Goal: Task Accomplishment & Management: Manage account settings

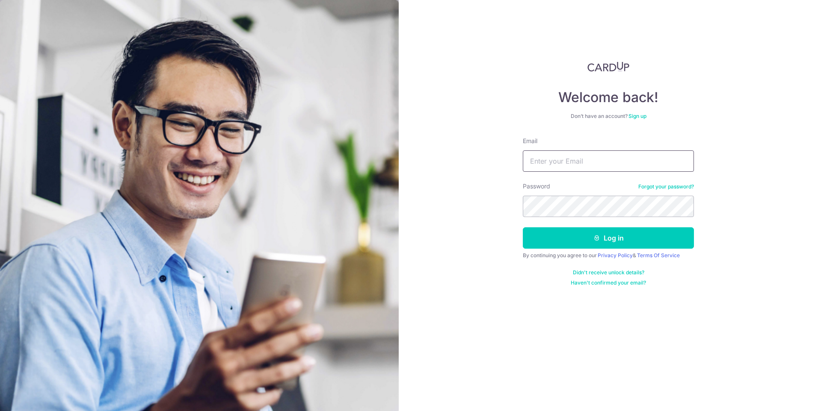
click at [651, 165] on input "Email" at bounding box center [608, 161] width 171 height 21
type input "[EMAIL_ADDRESS][DOMAIN_NAME]"
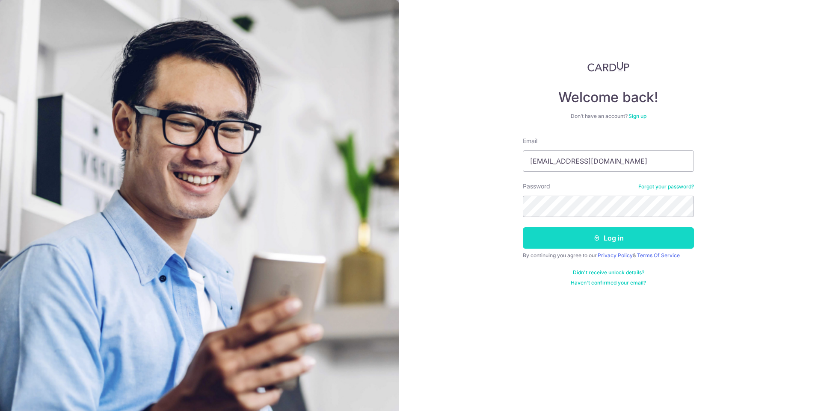
click at [626, 233] on button "Log in" at bounding box center [608, 237] width 171 height 21
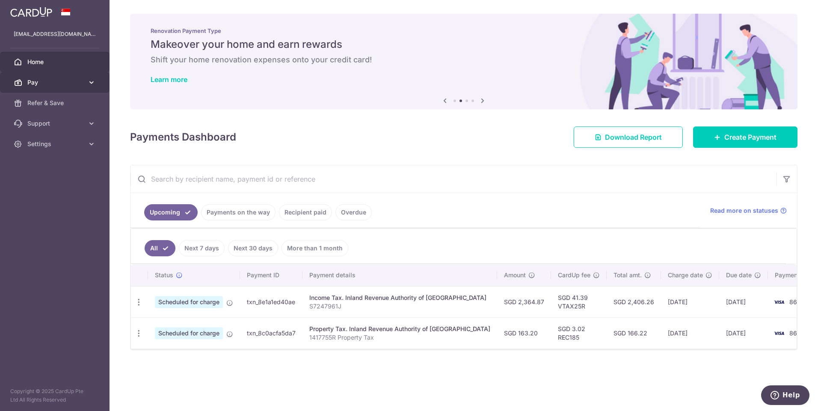
click at [89, 81] on icon at bounding box center [91, 82] width 9 height 9
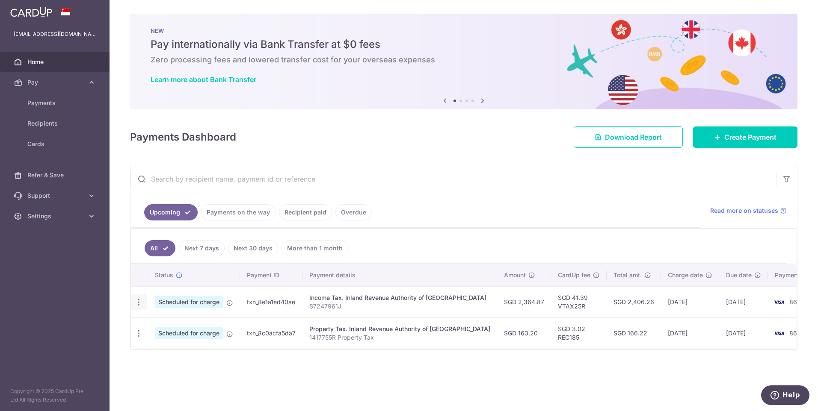
click at [141, 304] on icon "button" at bounding box center [138, 302] width 9 height 9
click at [166, 326] on span "Update payment" at bounding box center [184, 326] width 58 height 10
radio input "true"
type input "2,364.87"
type input "[DATE]"
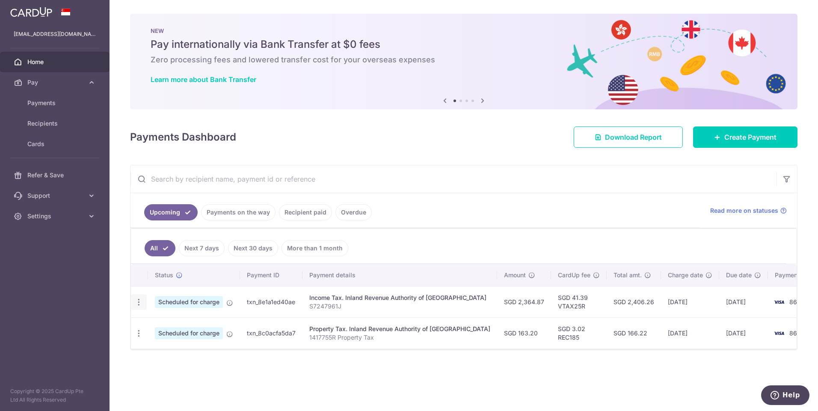
type input "S7247961J"
type input "VTAX25R"
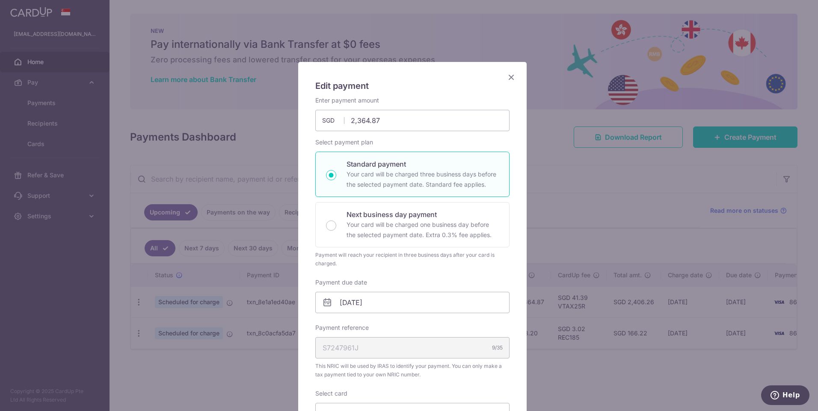
click at [326, 303] on icon at bounding box center [327, 303] width 10 height 10
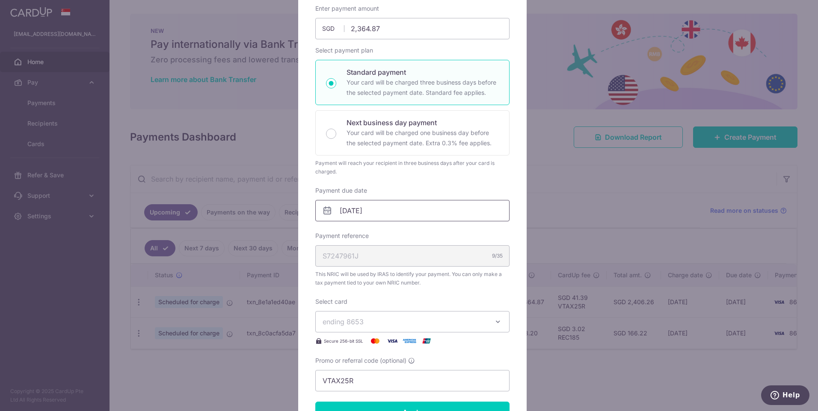
scroll to position [128, 0]
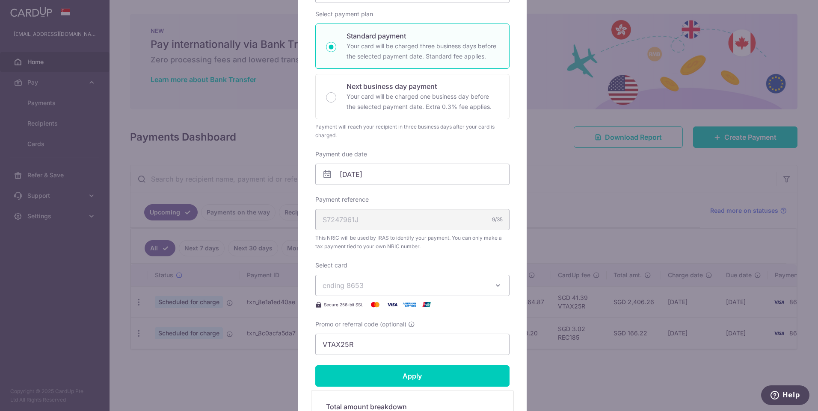
click at [322, 173] on icon at bounding box center [327, 174] width 10 height 10
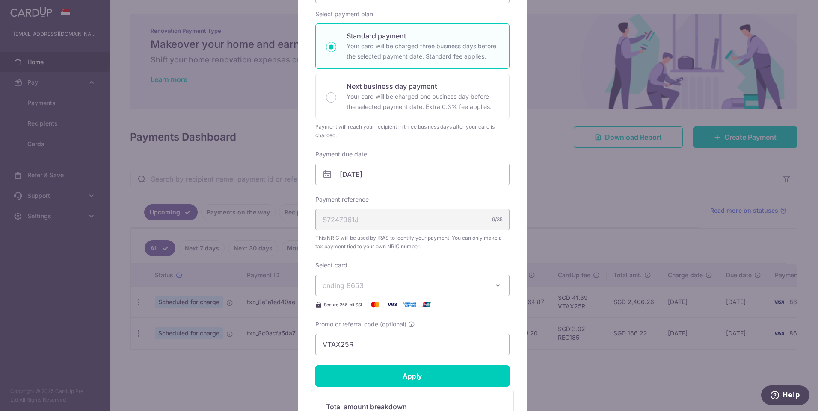
click at [324, 177] on icon at bounding box center [327, 174] width 10 height 10
click at [324, 174] on icon at bounding box center [327, 174] width 10 height 10
click at [323, 172] on icon at bounding box center [327, 174] width 10 height 10
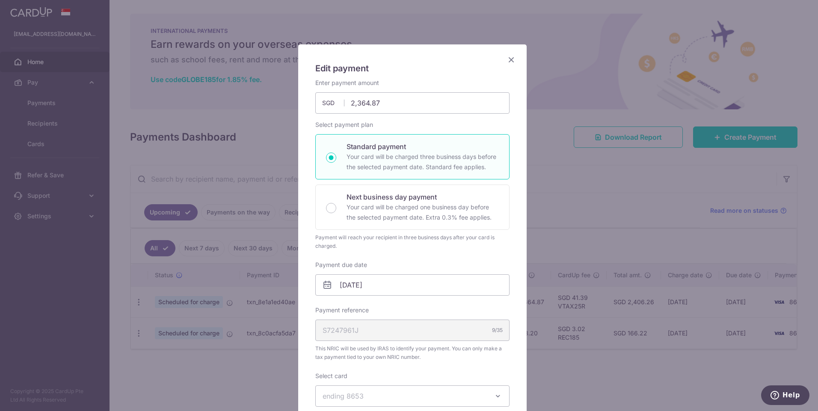
scroll to position [0, 0]
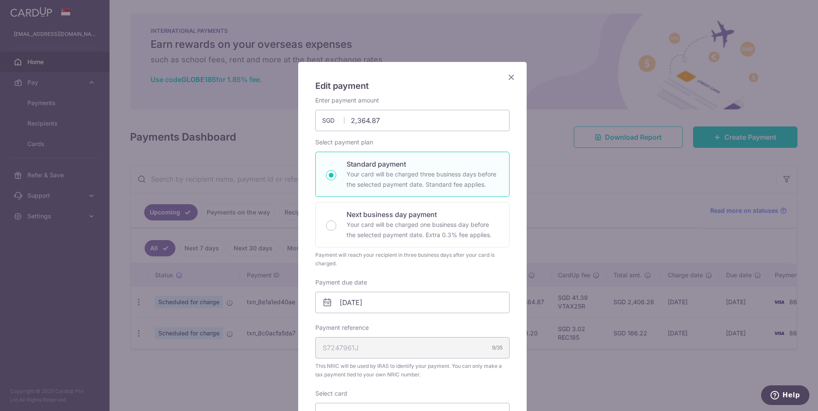
click at [323, 304] on icon at bounding box center [327, 303] width 10 height 10
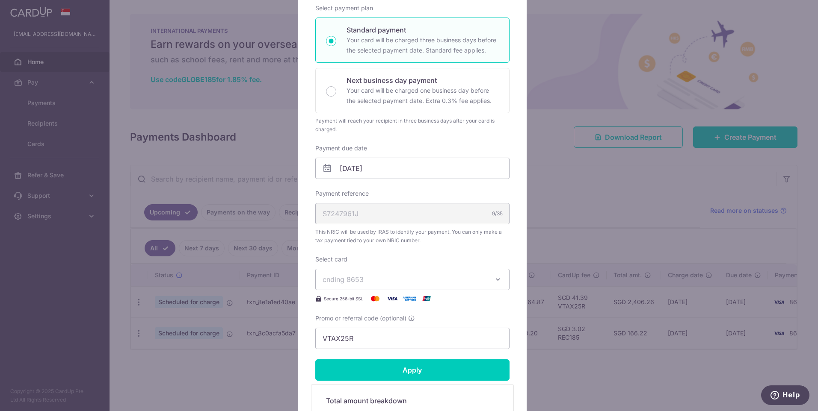
scroll to position [128, 0]
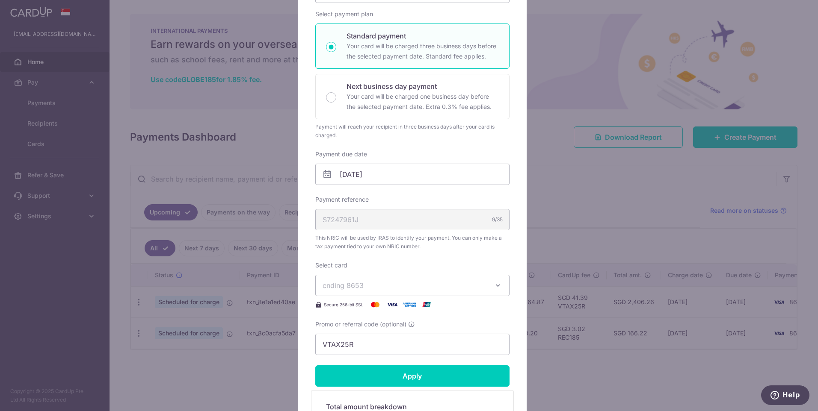
click at [322, 173] on icon at bounding box center [327, 174] width 10 height 10
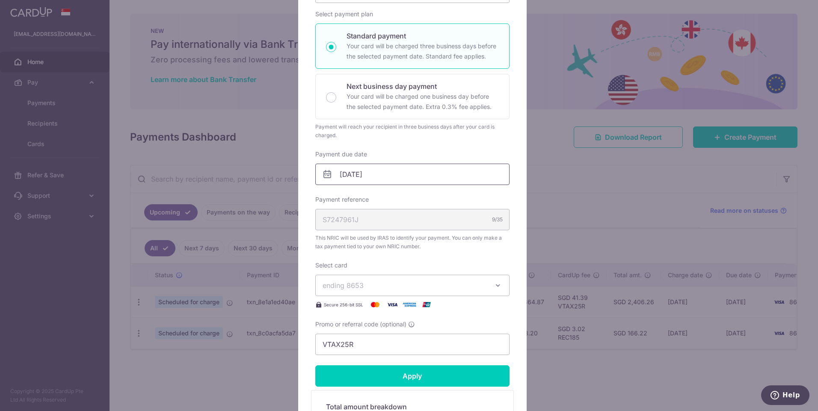
click at [351, 172] on input "[DATE]" at bounding box center [412, 174] width 194 height 21
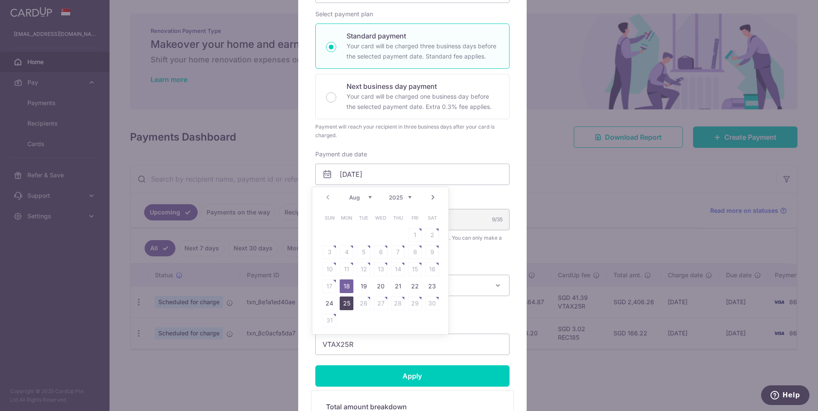
click at [346, 305] on link "25" at bounding box center [347, 304] width 14 height 14
type input "[DATE]"
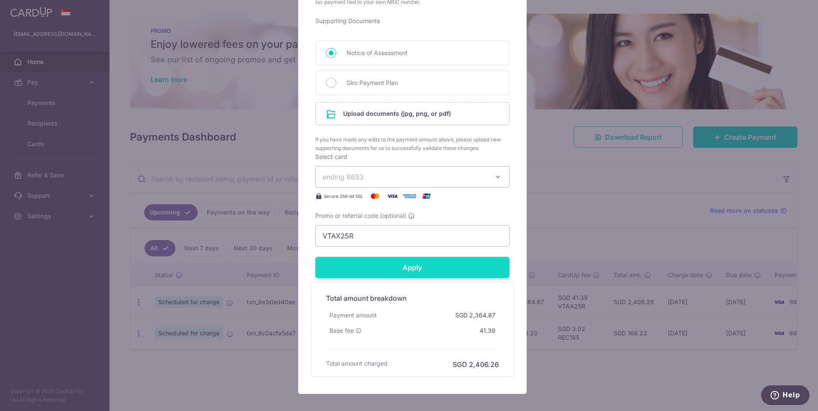
scroll to position [430, 0]
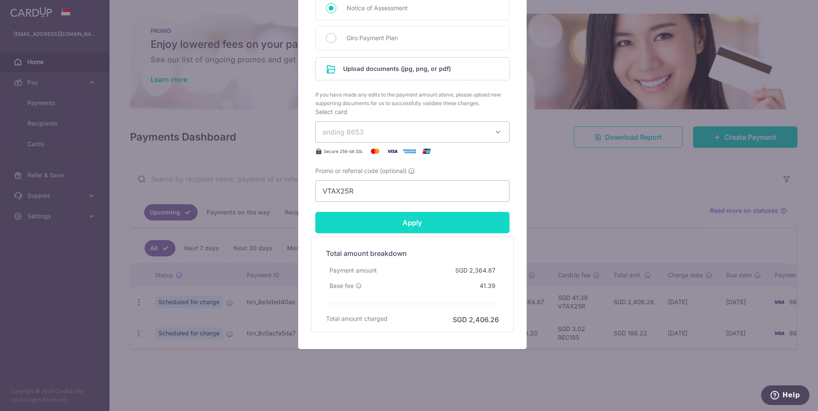
click at [410, 220] on input "Apply" at bounding box center [412, 222] width 194 height 21
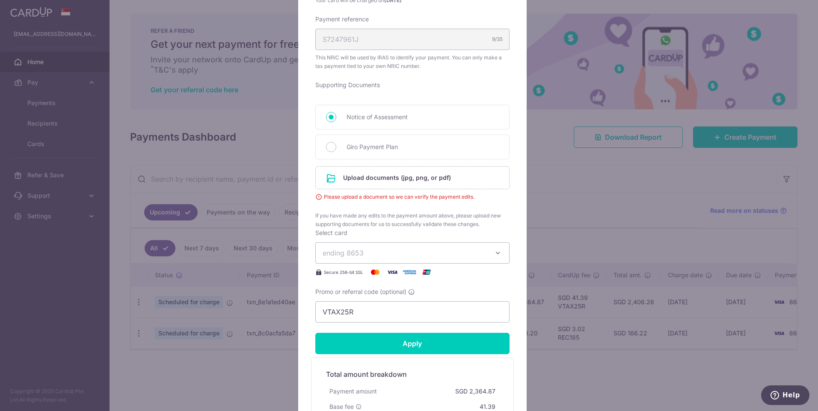
scroll to position [301, 0]
